Goal: Communication & Community: Share content

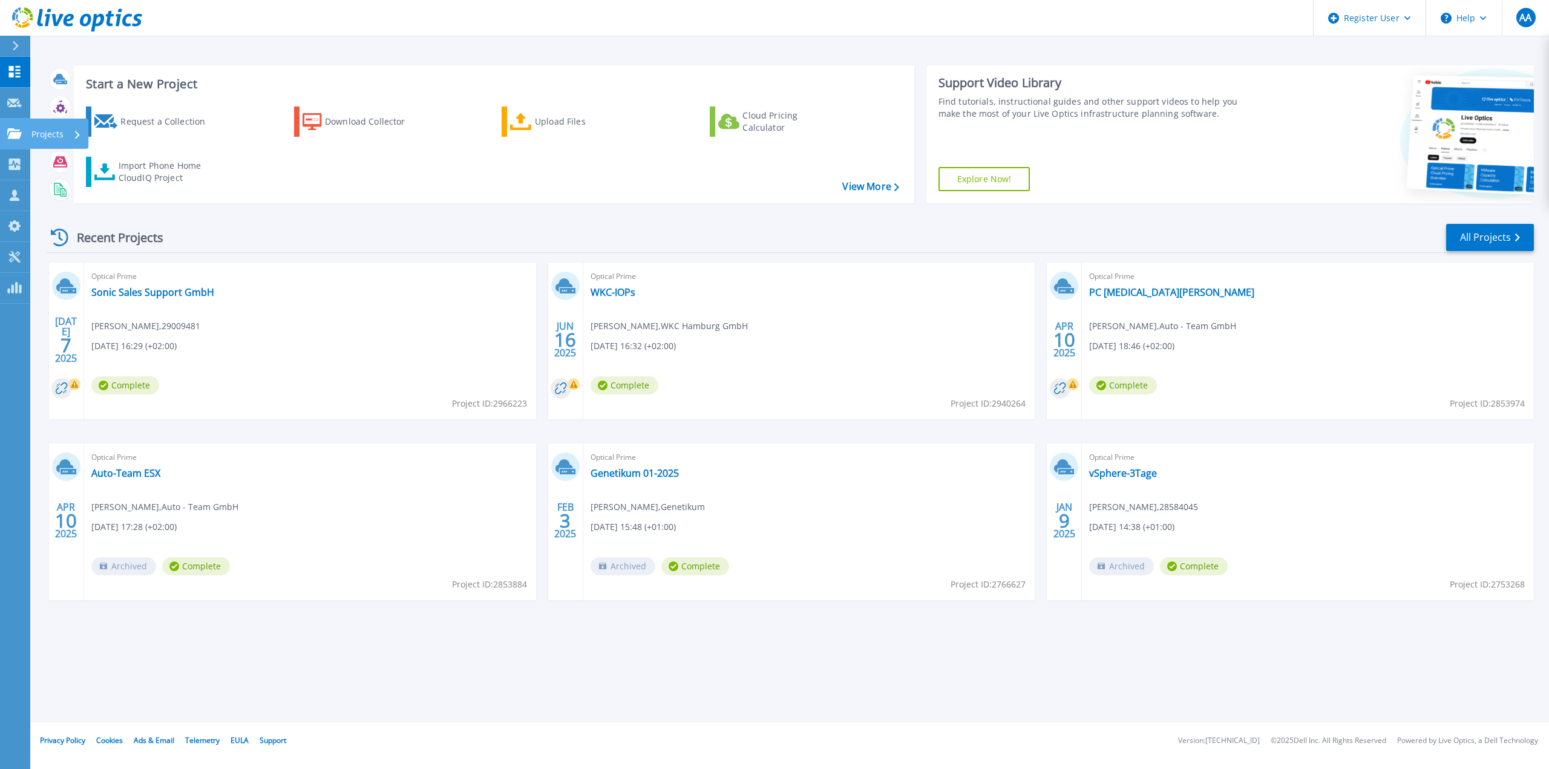
click at [54, 134] on p "Projects" at bounding box center [47, 134] width 32 height 31
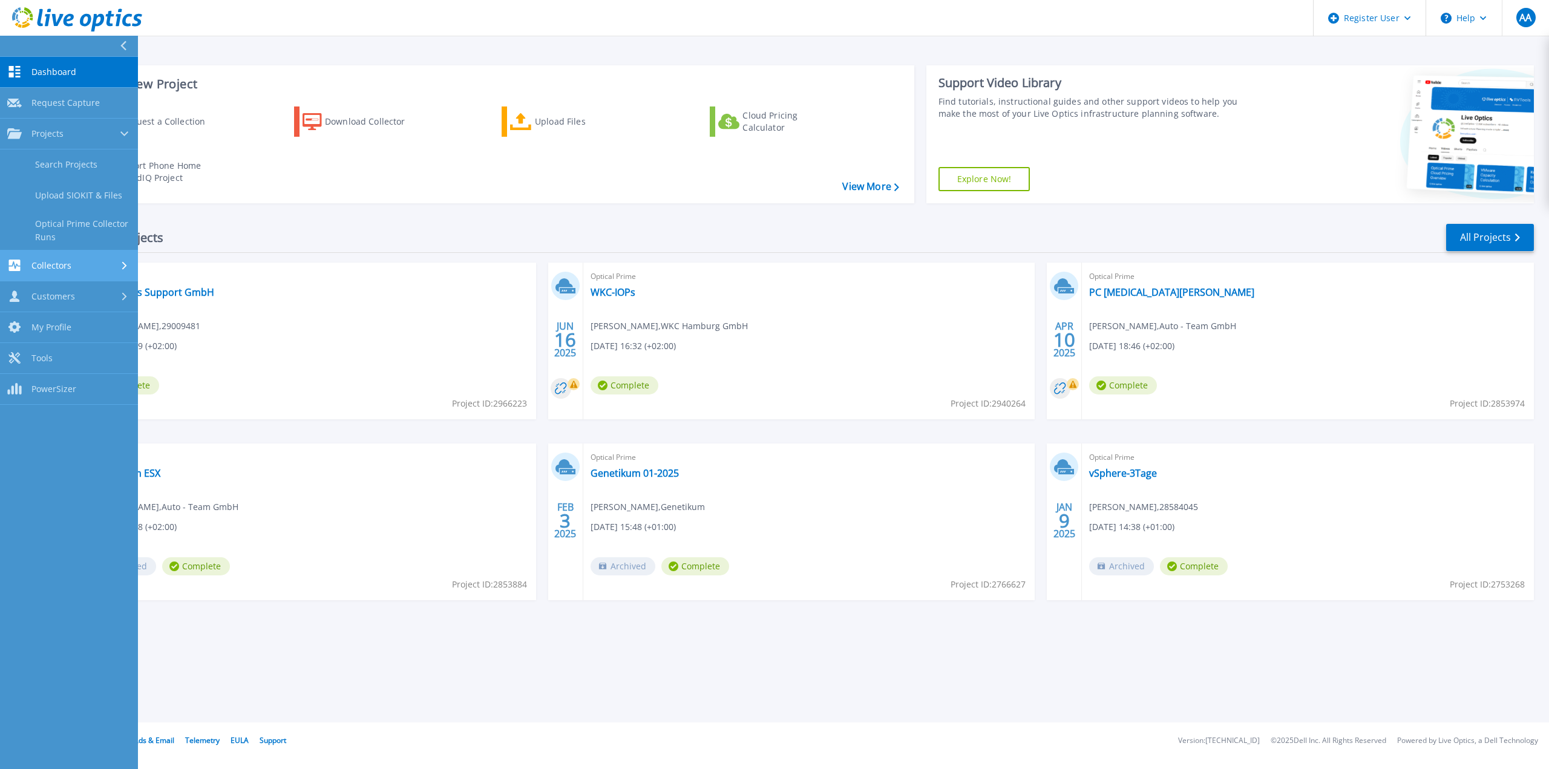
click at [96, 257] on link "Collectors Collectors" at bounding box center [69, 266] width 138 height 31
click at [1351, 161] on div at bounding box center [1398, 134] width 272 height 138
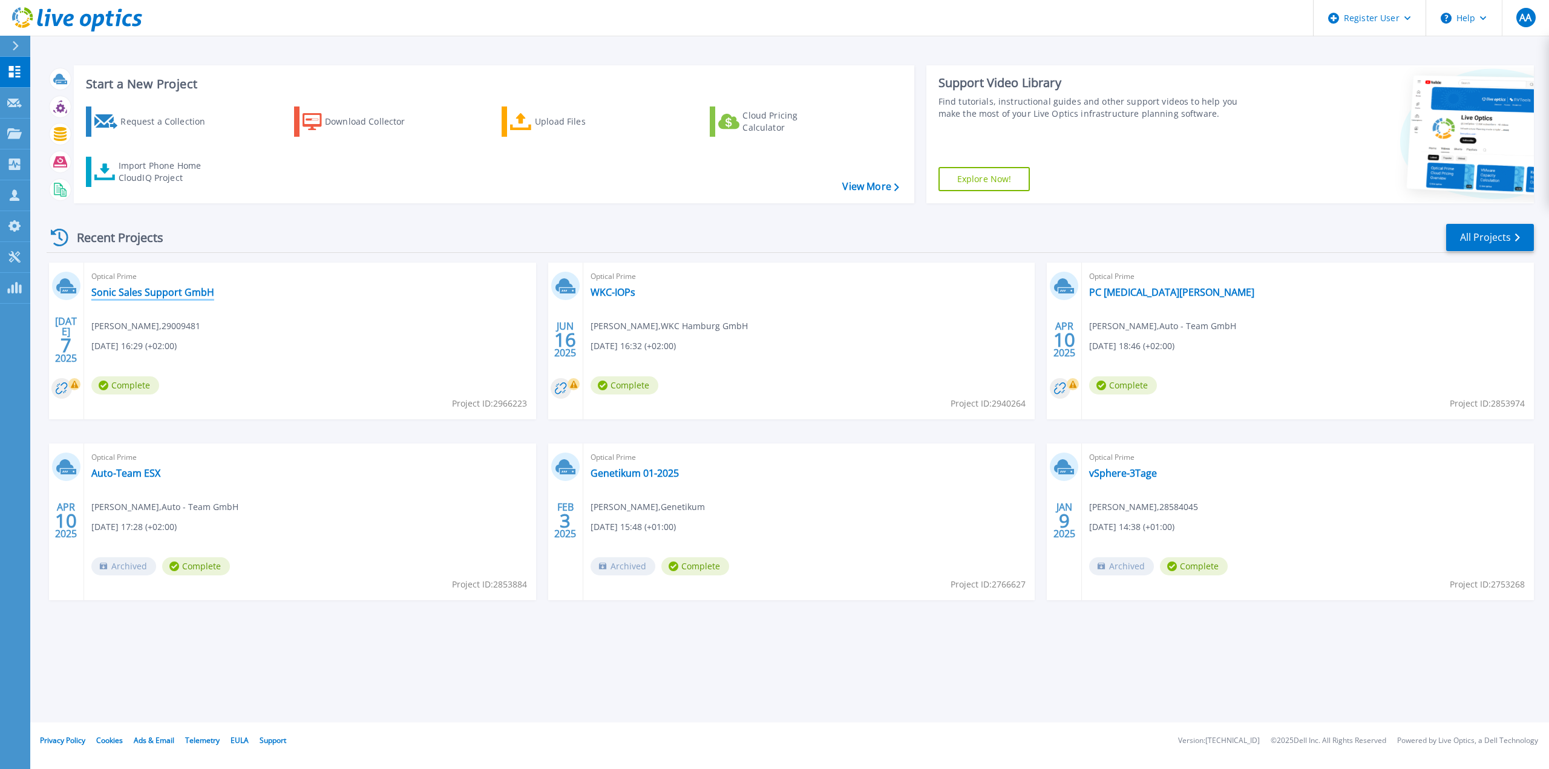
click at [152, 295] on link "Sonic Sales Support GmbH" at bounding box center [152, 292] width 123 height 12
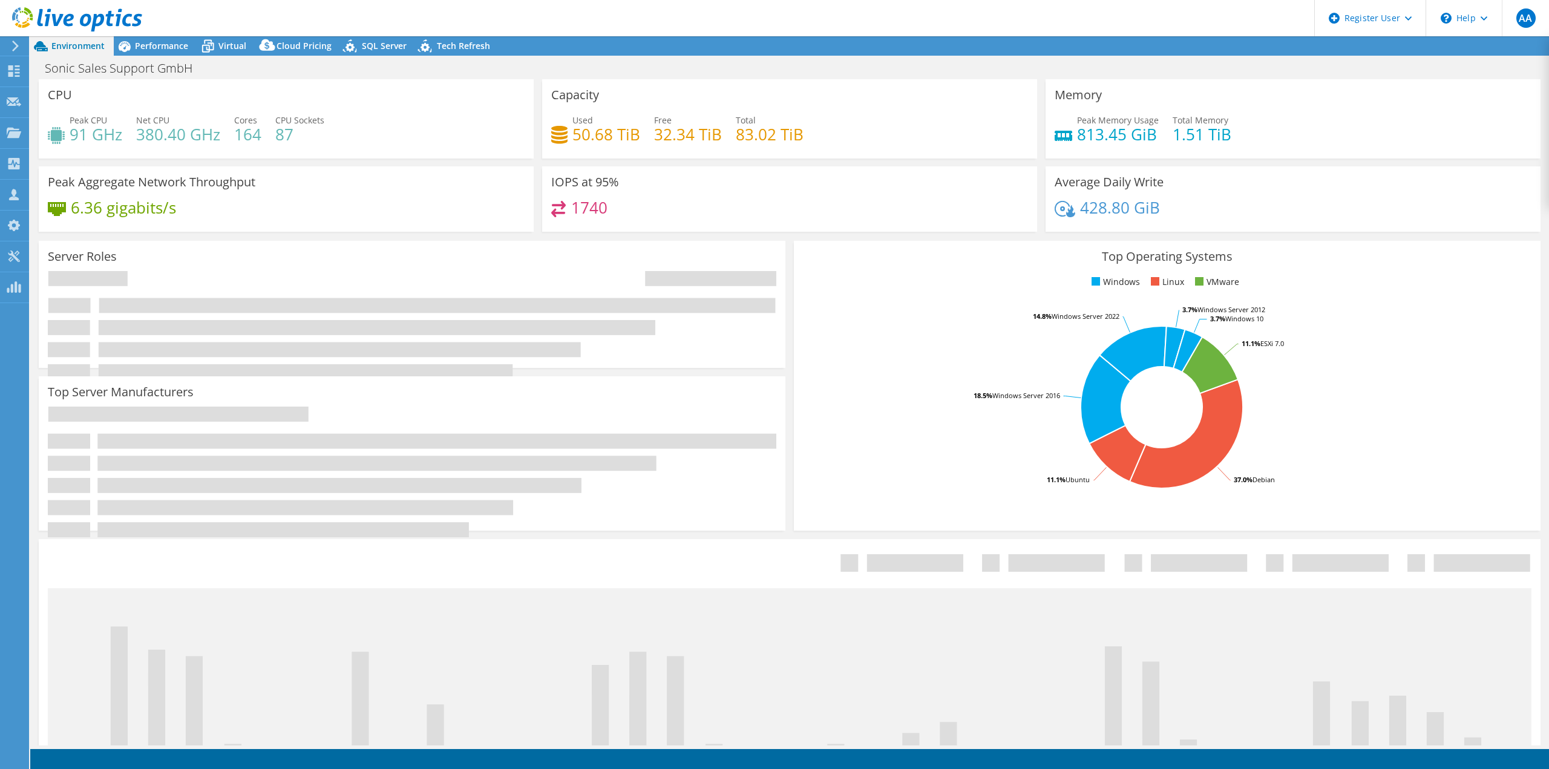
select select "USD"
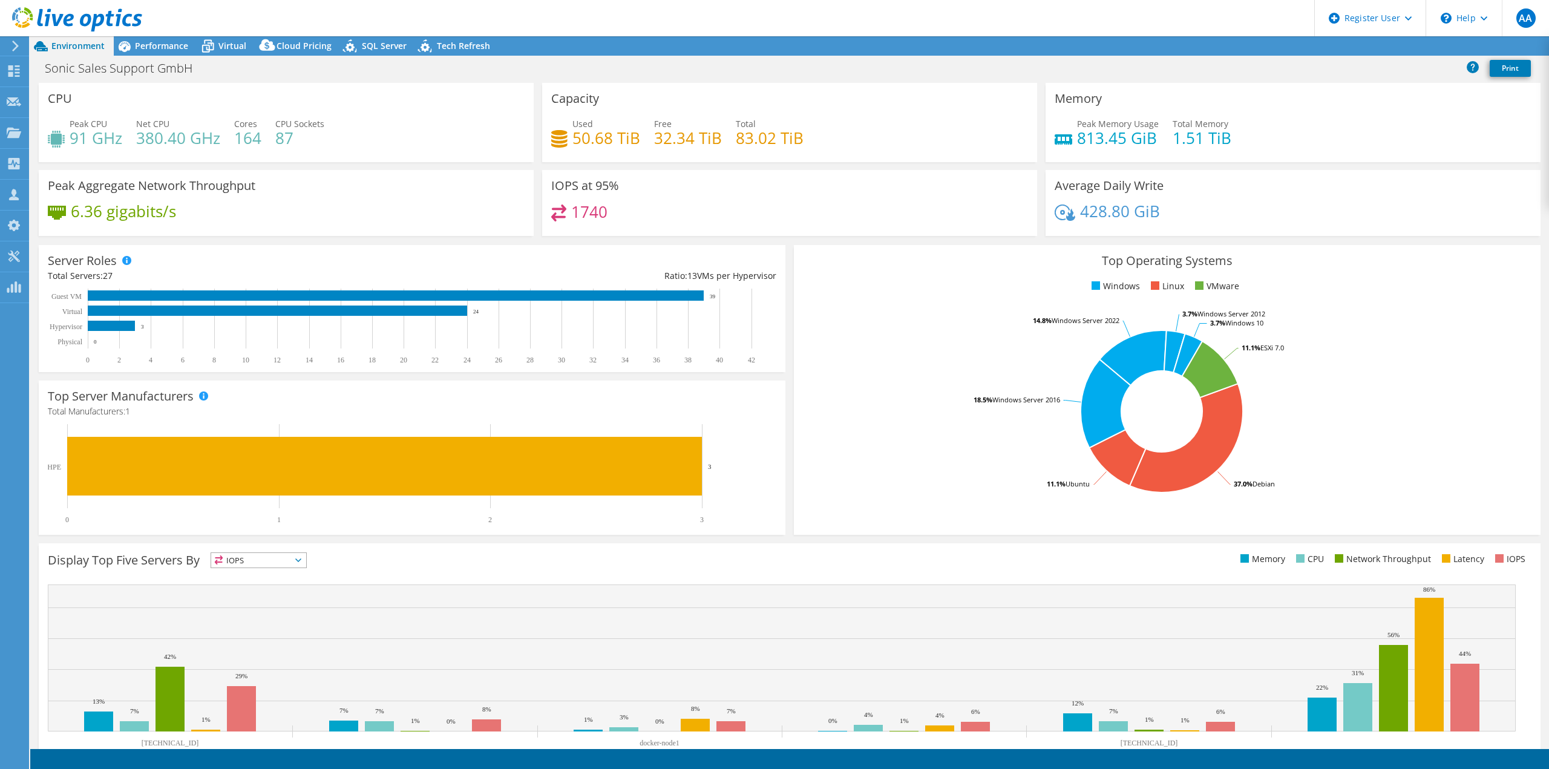
radio input "true"
radio input "false"
click at [1389, 44] on link "Share" at bounding box center [1398, 46] width 50 height 19
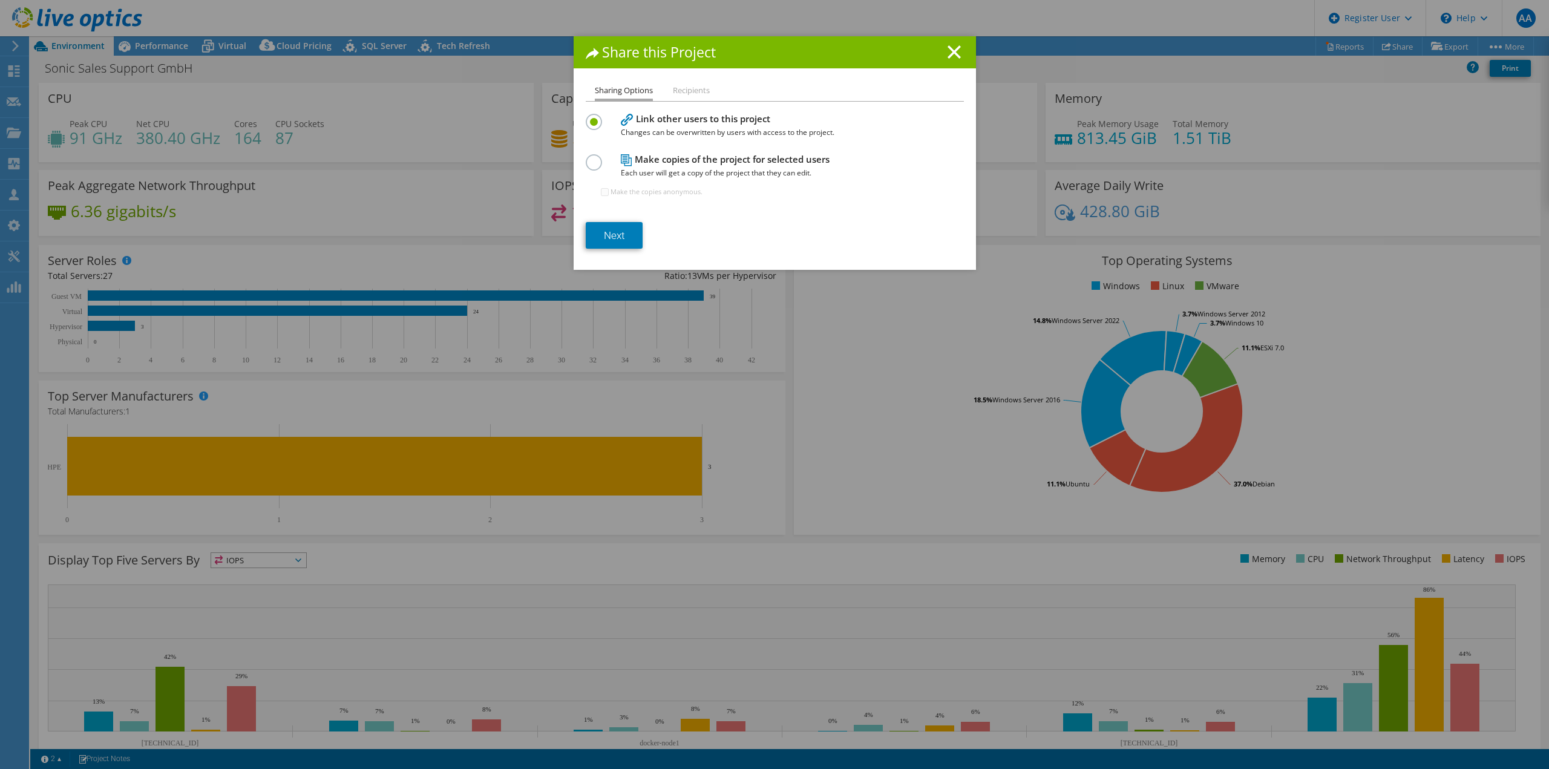
click at [678, 92] on li "Recipients" at bounding box center [691, 91] width 37 height 15
click at [683, 91] on li "Recipients" at bounding box center [691, 91] width 37 height 15
click at [624, 234] on link "Next" at bounding box center [614, 235] width 57 height 27
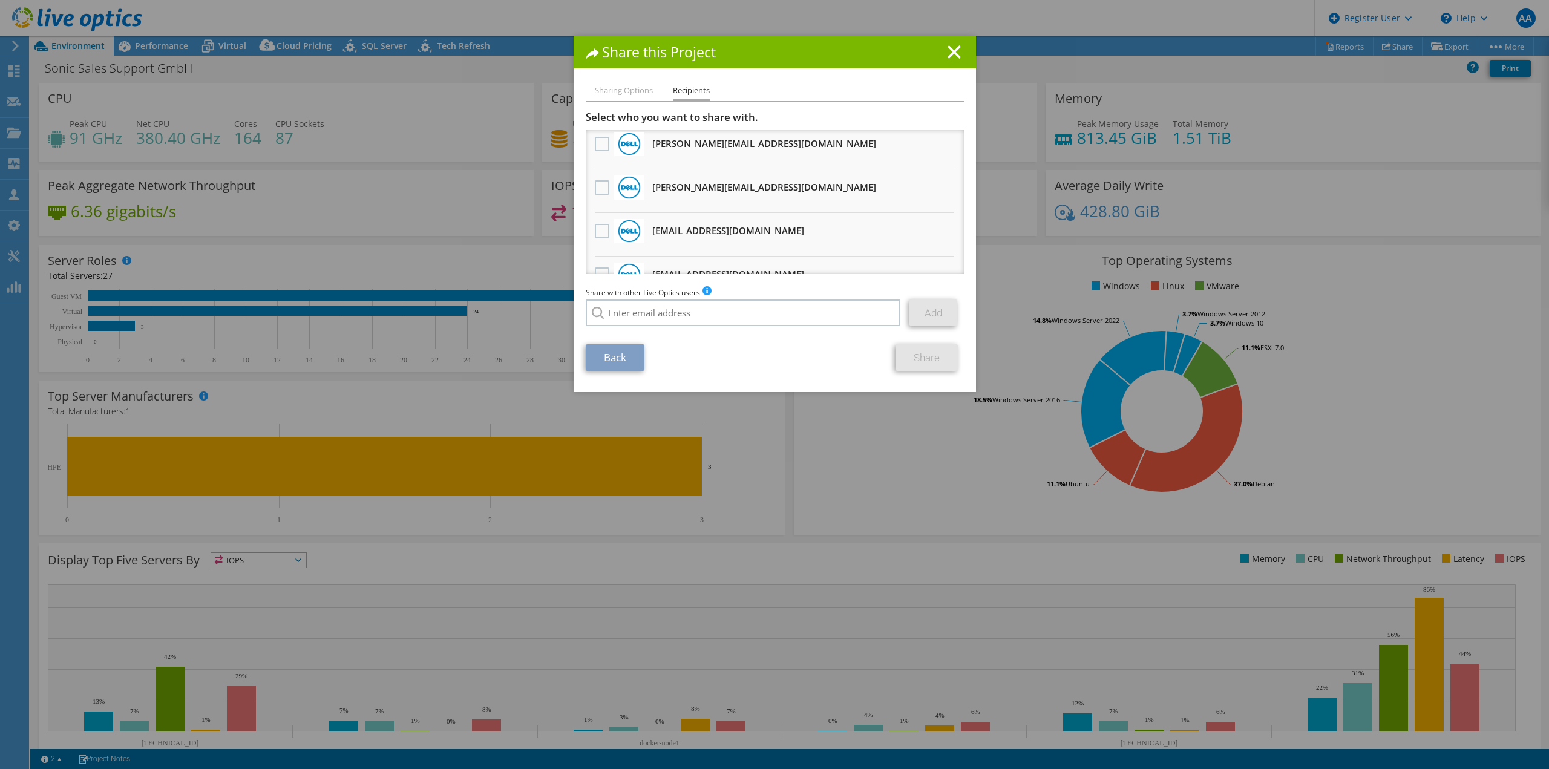
scroll to position [509, 0]
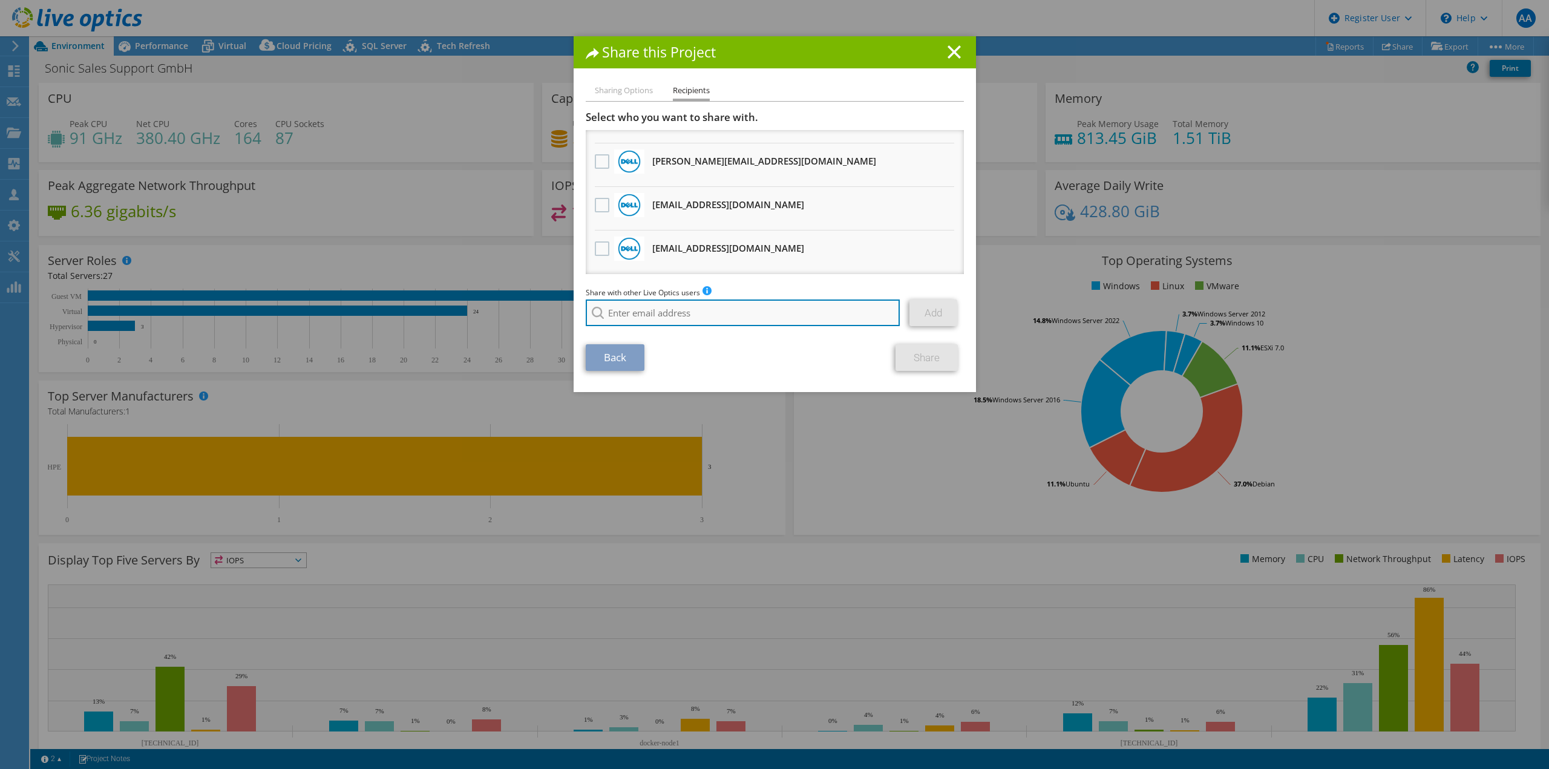
click at [788, 310] on input "search" at bounding box center [743, 313] width 315 height 27
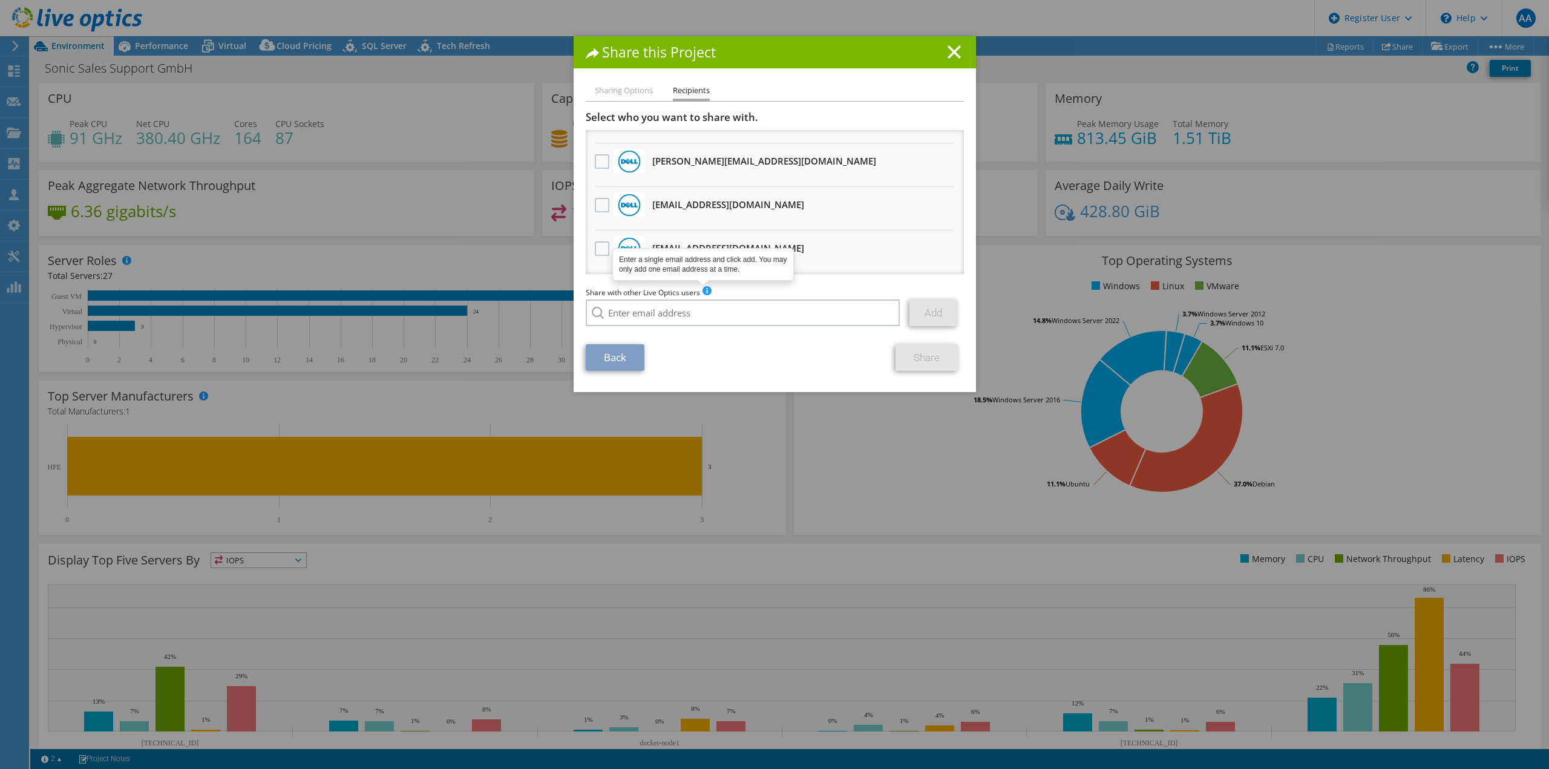
click at [703, 286] on span at bounding box center [707, 290] width 8 height 8
click at [948, 51] on icon at bounding box center [954, 51] width 13 height 13
